Goal: Navigation & Orientation: Find specific page/section

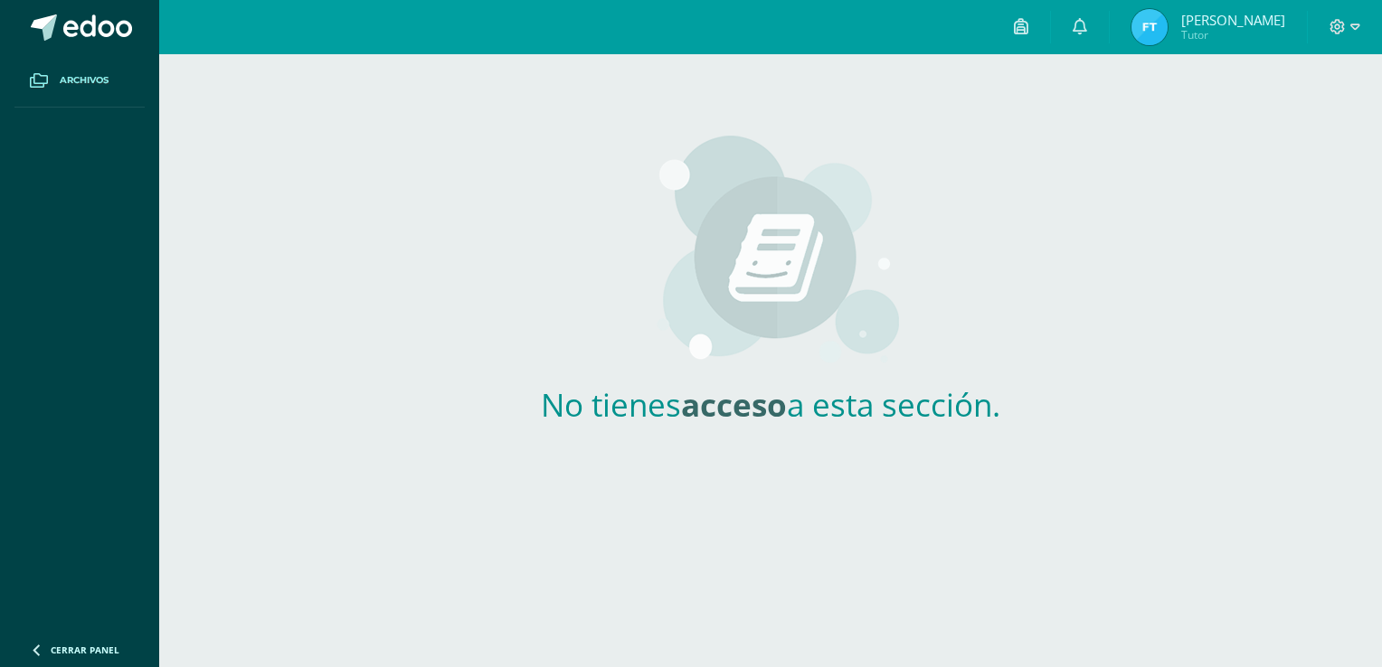
click at [1167, 24] on img at bounding box center [1149, 27] width 36 height 36
click at [1167, 38] on img at bounding box center [1149, 27] width 36 height 36
click at [1109, 36] on link at bounding box center [1080, 27] width 58 height 54
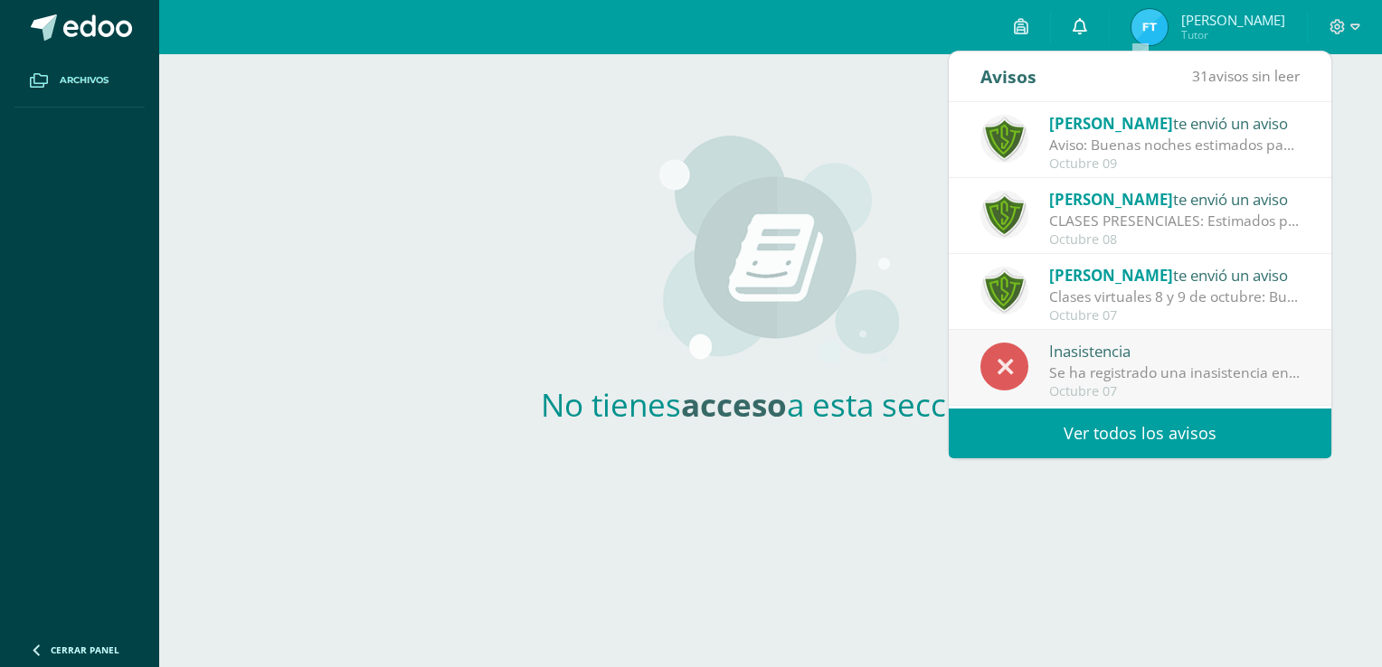
click at [1087, 21] on icon at bounding box center [1079, 26] width 14 height 16
click at [1260, 5] on link "[PERSON_NAME] Tutor" at bounding box center [1207, 27] width 197 height 54
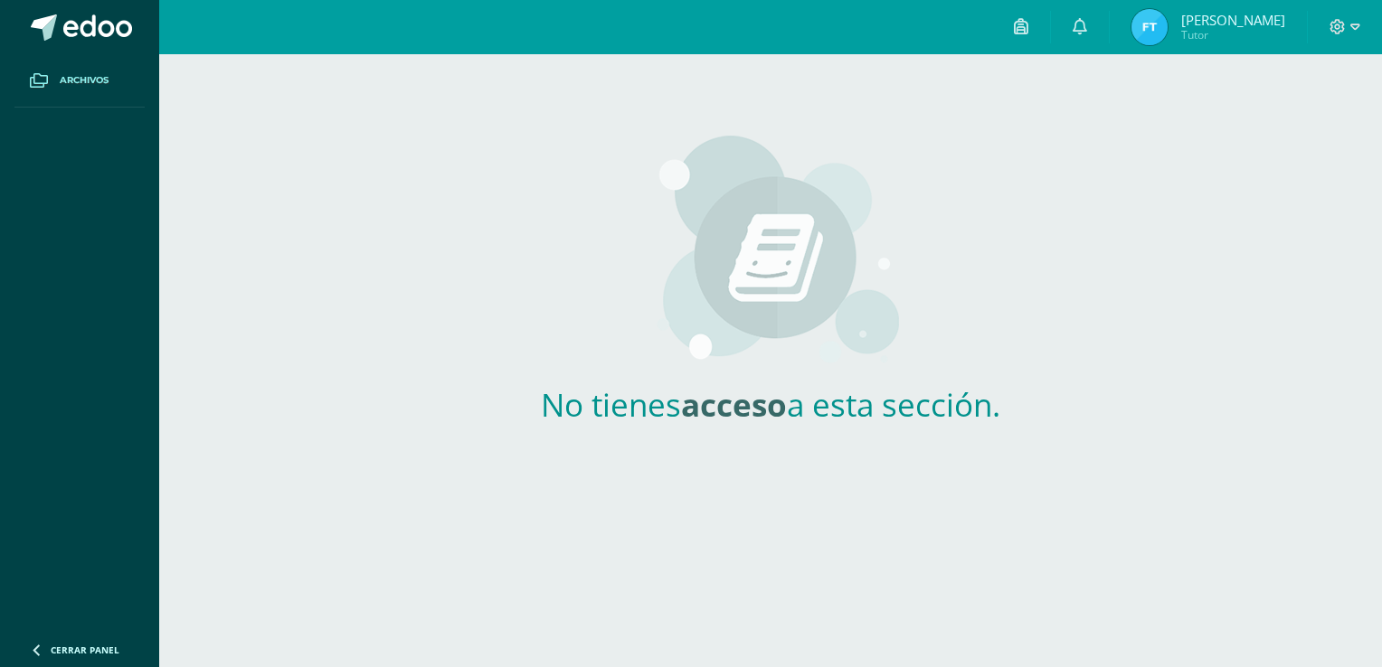
click at [1270, 18] on span "[PERSON_NAME]" at bounding box center [1233, 20] width 104 height 18
click at [1353, 20] on icon at bounding box center [1355, 27] width 10 height 16
click at [1349, 23] on span at bounding box center [1344, 27] width 31 height 20
click at [1167, 37] on img at bounding box center [1149, 27] width 36 height 36
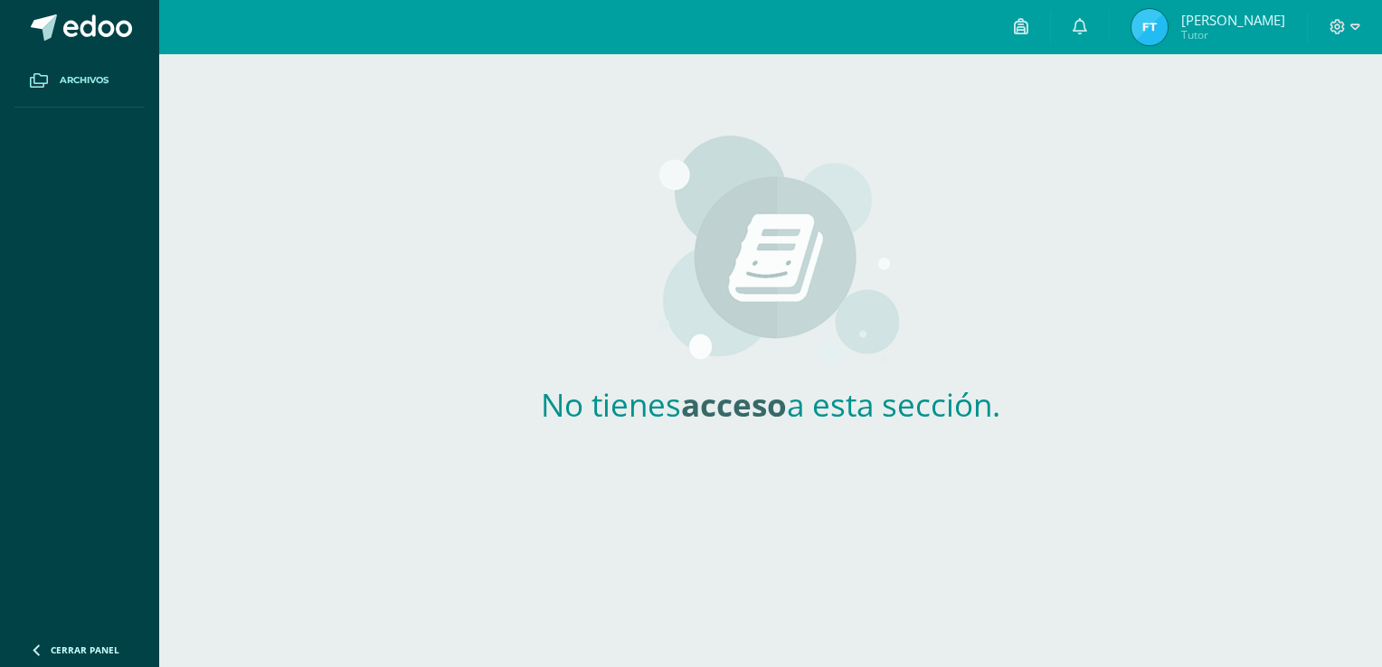
click at [1167, 37] on img at bounding box center [1149, 27] width 36 height 36
click at [1255, 16] on span "[PERSON_NAME]" at bounding box center [1233, 20] width 104 height 18
click at [1087, 20] on icon at bounding box center [1079, 26] width 14 height 16
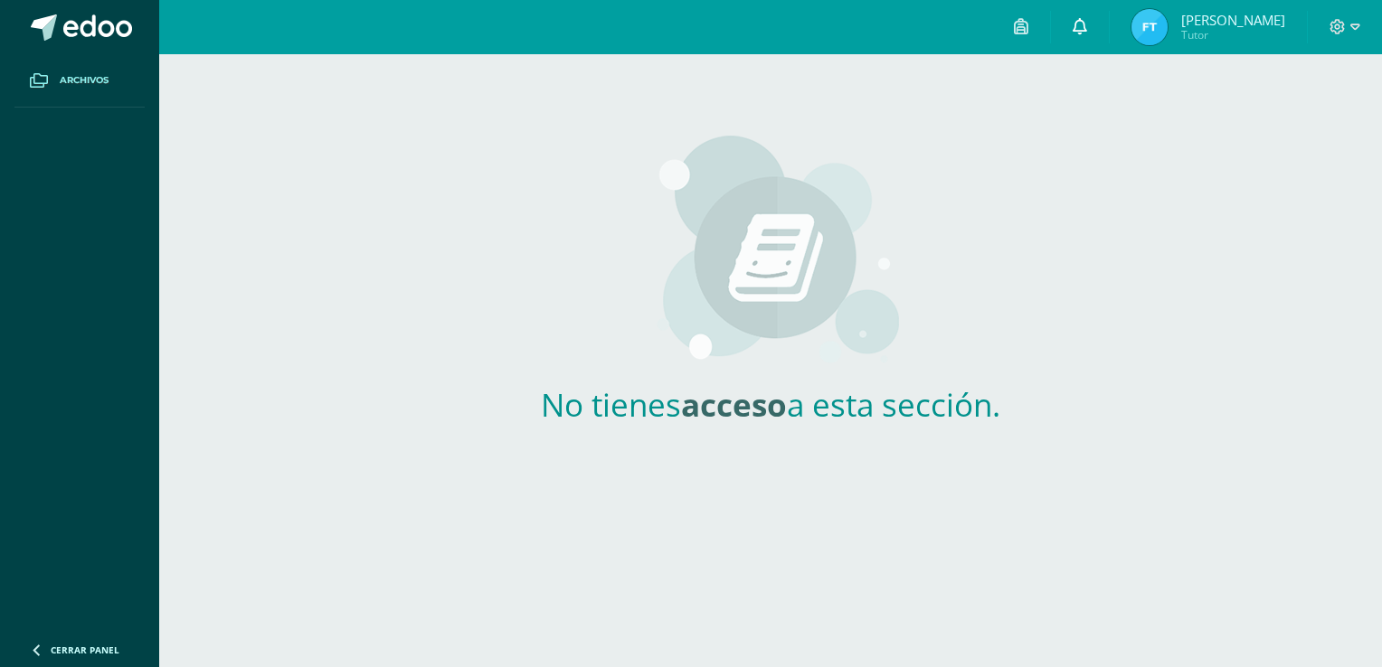
click at [1087, 20] on icon at bounding box center [1079, 26] width 14 height 16
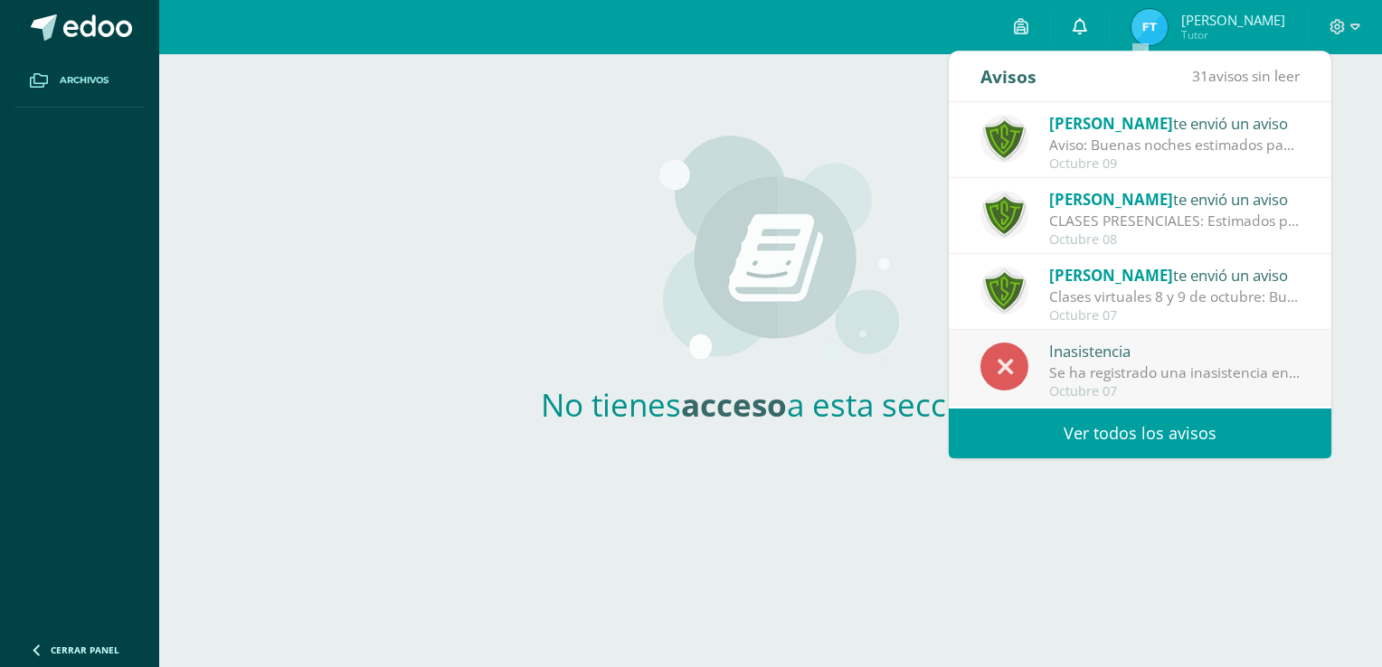
click at [1109, 24] on link at bounding box center [1080, 27] width 58 height 54
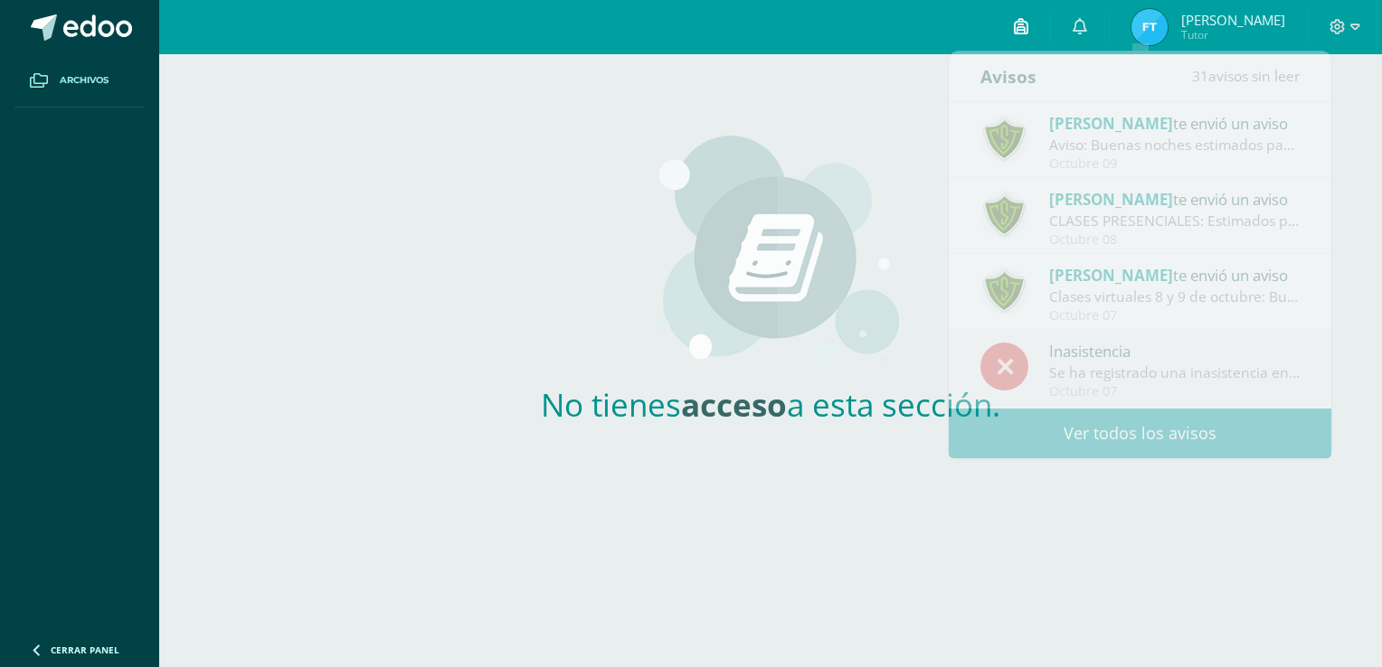
click at [1050, 27] on link at bounding box center [1021, 27] width 58 height 54
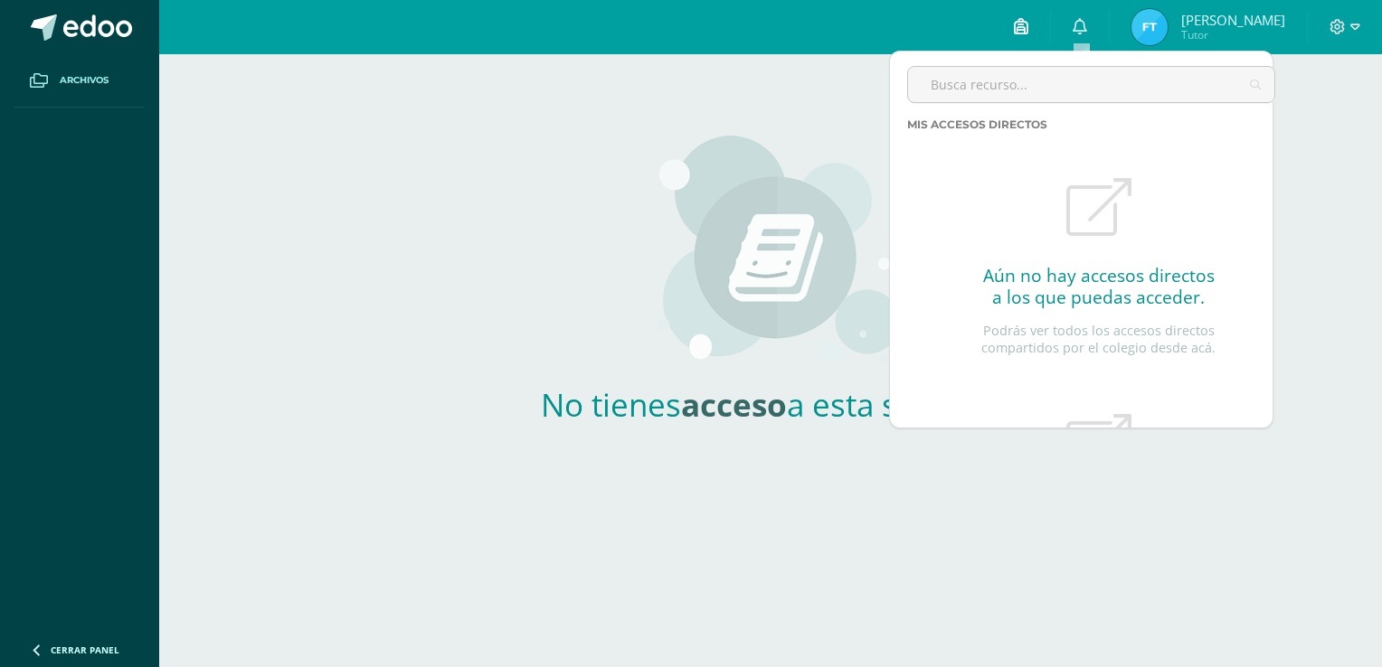
click at [1050, 27] on link at bounding box center [1021, 27] width 58 height 54
click at [569, 156] on div "No tienes acceso a esta sección." at bounding box center [770, 265] width 533 height 422
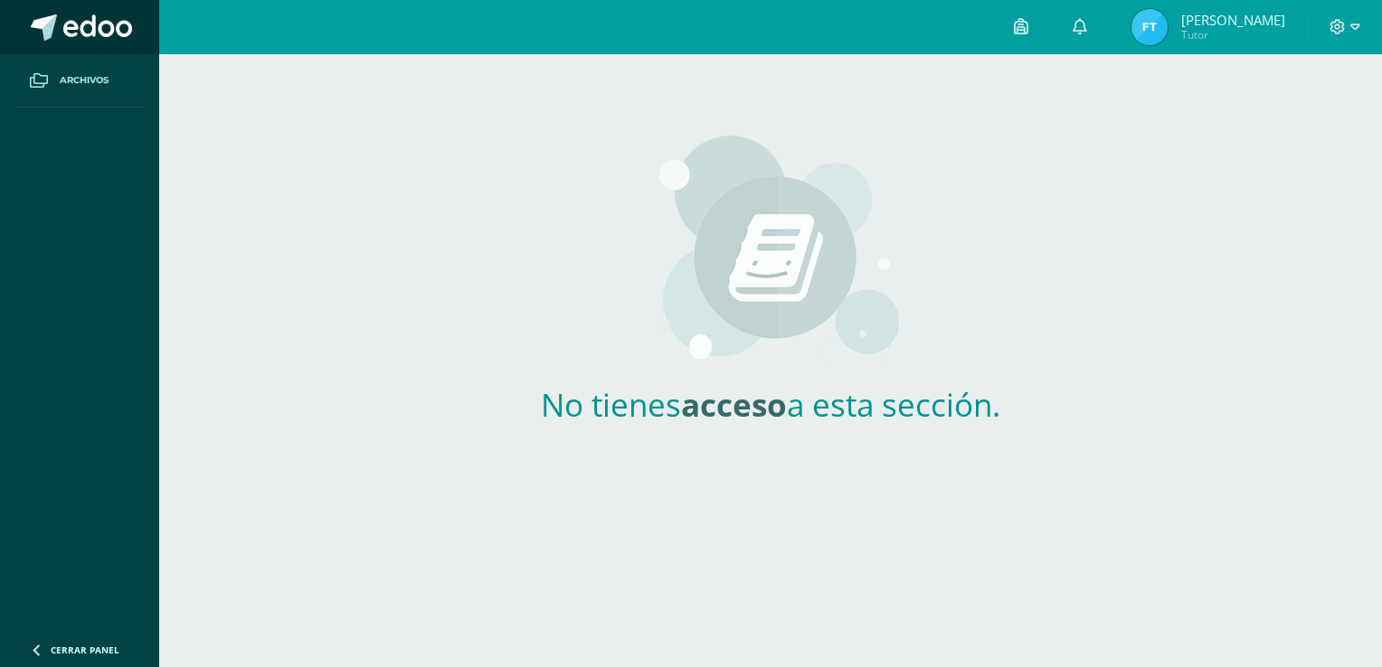
click at [104, 12] on link at bounding box center [79, 27] width 159 height 54
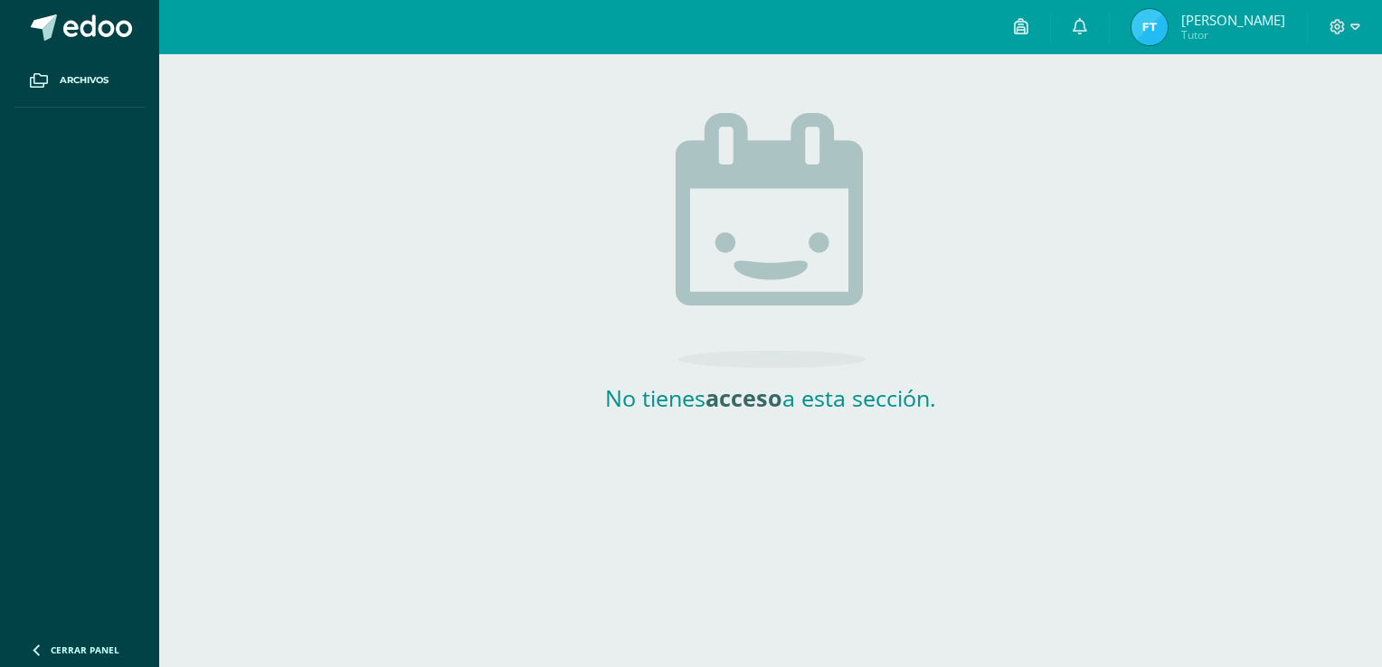
click at [1230, 38] on span "[PERSON_NAME] Tutor" at bounding box center [1208, 27] width 161 height 36
click at [1230, 33] on span "[PERSON_NAME] Tutor" at bounding box center [1208, 27] width 161 height 36
